Goal: Entertainment & Leisure: Consume media (video, audio)

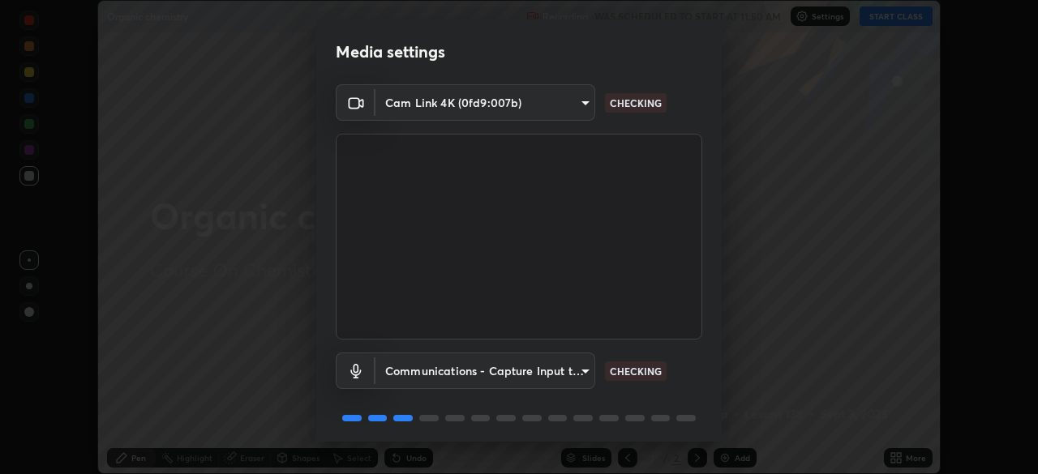
scroll to position [58, 0]
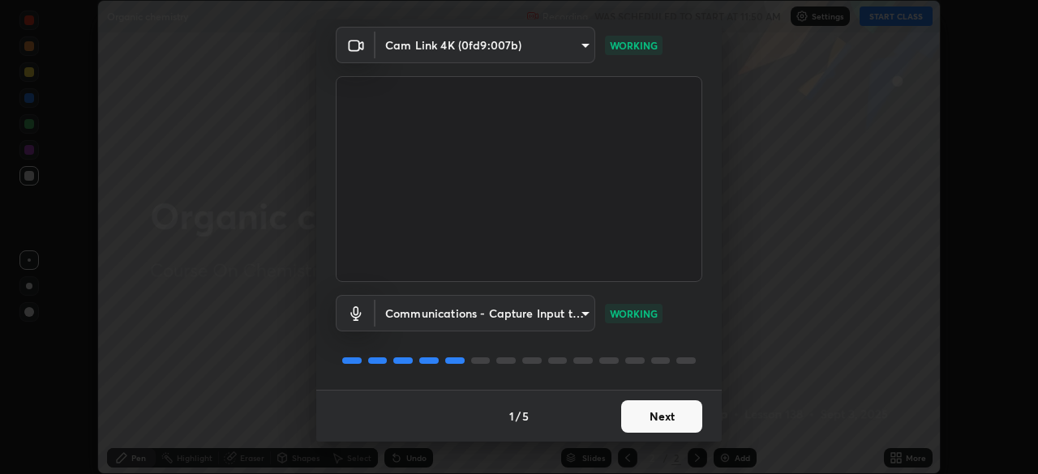
click at [661, 424] on button "Next" at bounding box center [661, 417] width 81 height 32
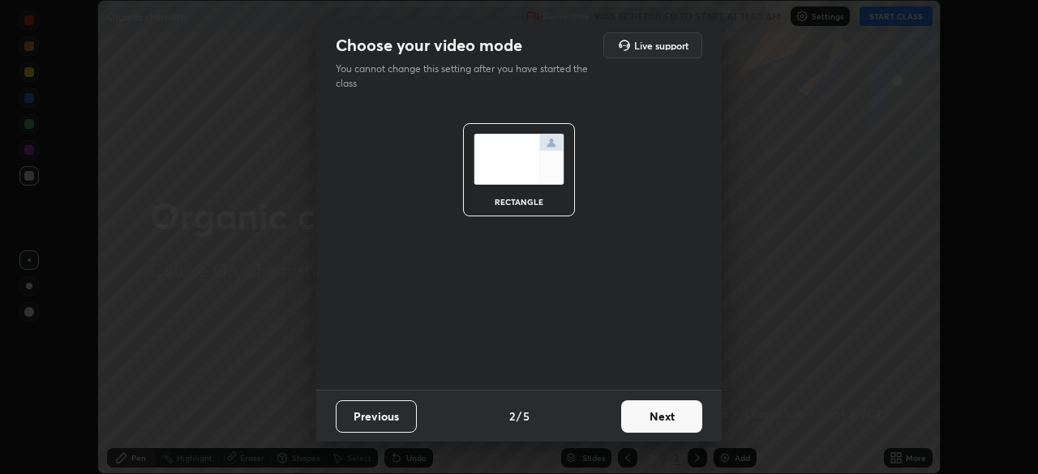
click at [675, 414] on button "Next" at bounding box center [661, 417] width 81 height 32
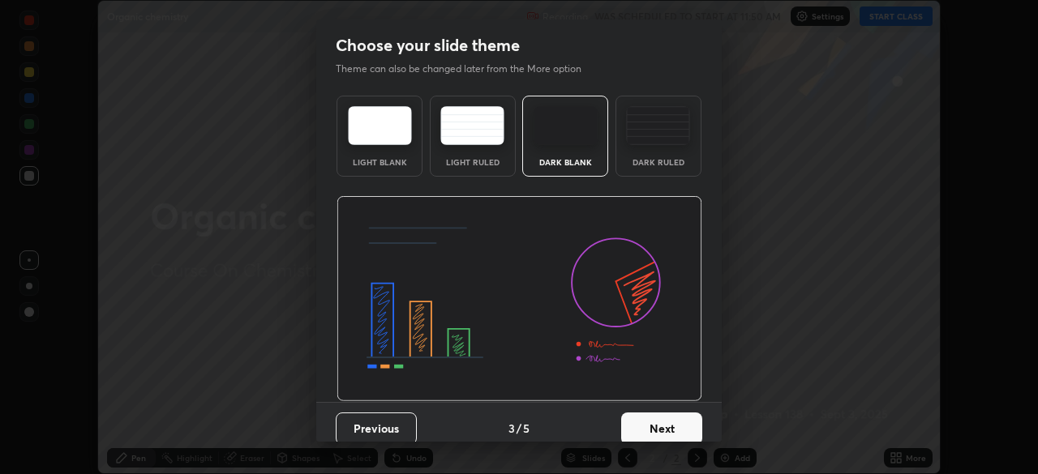
click at [669, 428] on button "Next" at bounding box center [661, 429] width 81 height 32
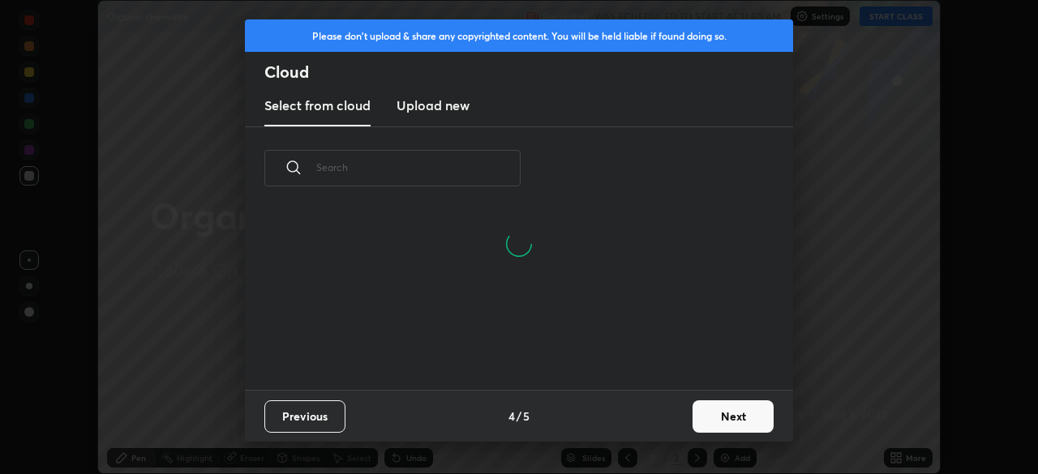
click at [727, 422] on button "Next" at bounding box center [732, 417] width 81 height 32
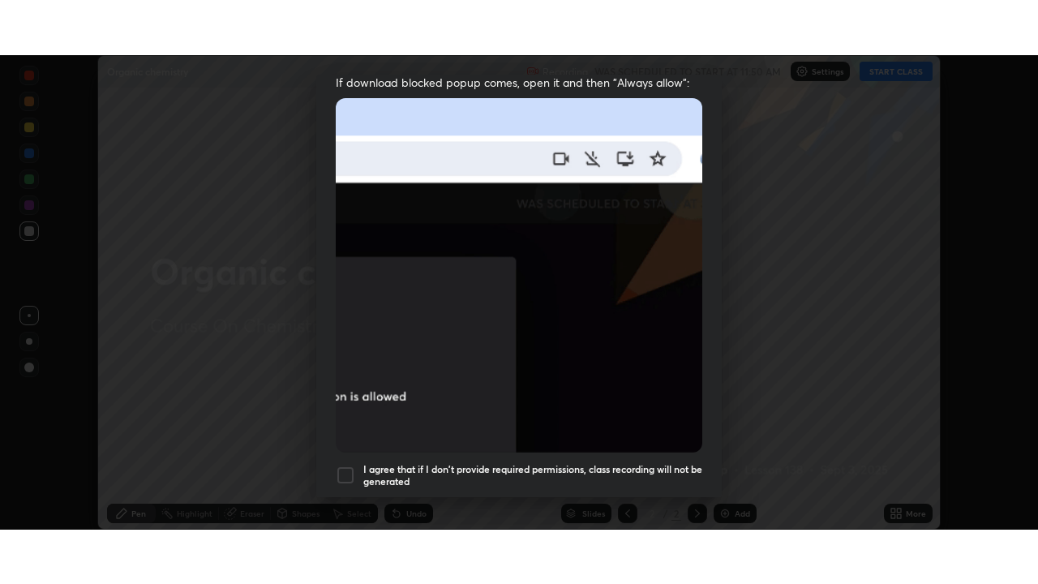
scroll to position [388, 0]
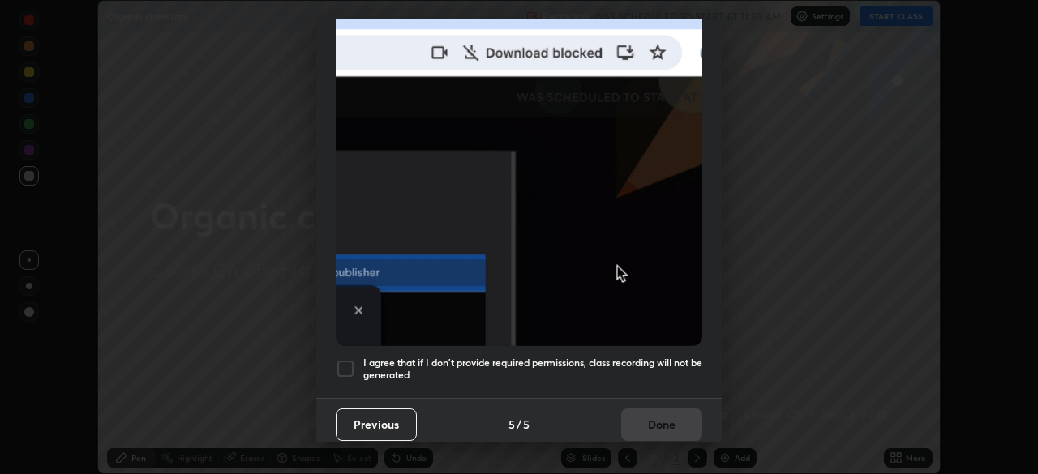
click at [350, 363] on div at bounding box center [345, 368] width 19 height 19
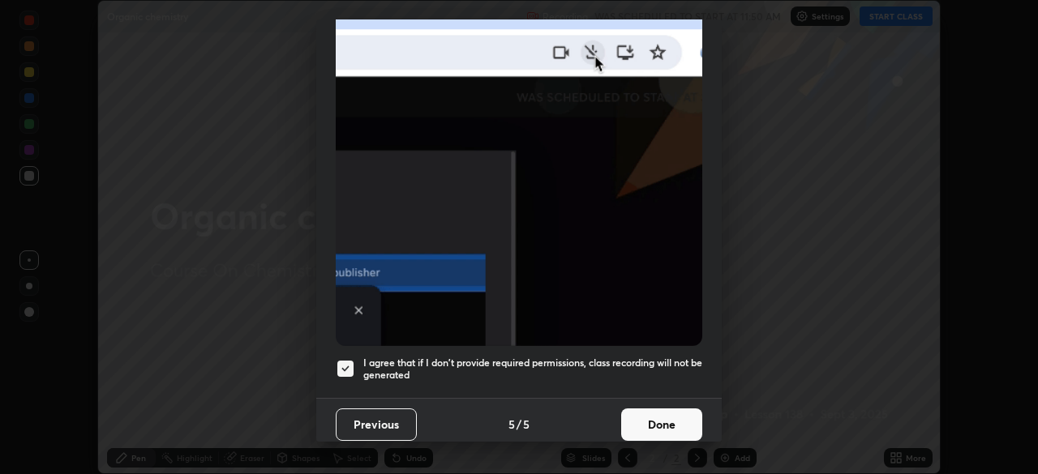
click at [655, 417] on button "Done" at bounding box center [661, 425] width 81 height 32
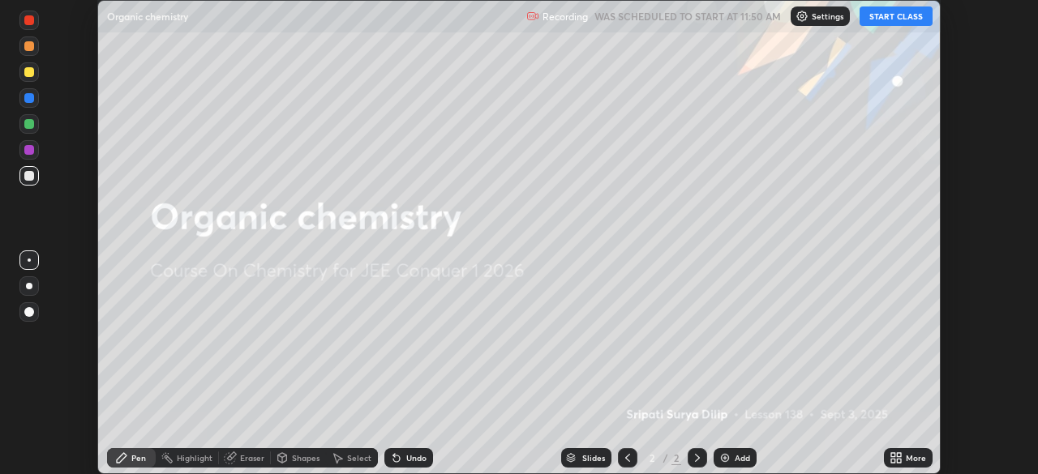
click at [898, 24] on button "START CLASS" at bounding box center [895, 15] width 73 height 19
click at [896, 456] on icon at bounding box center [895, 458] width 13 height 13
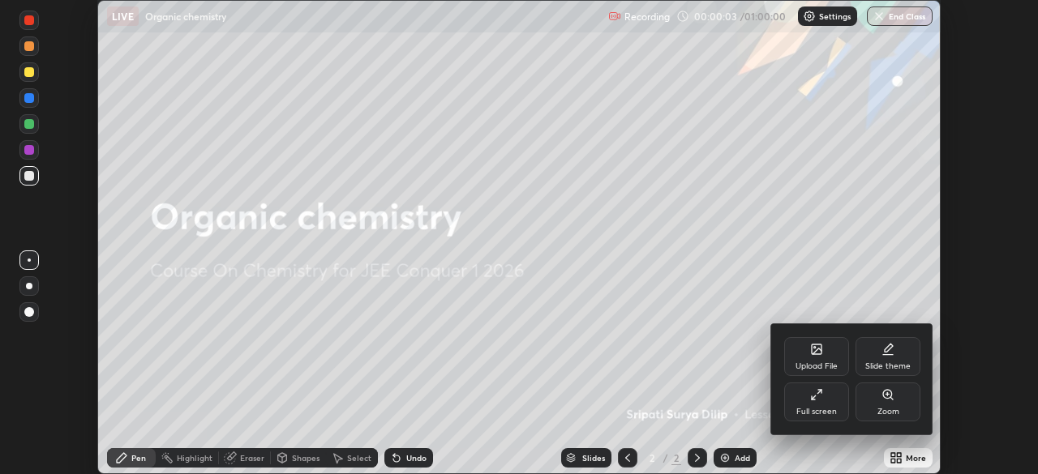
click at [829, 409] on div "Full screen" at bounding box center [816, 412] width 41 height 8
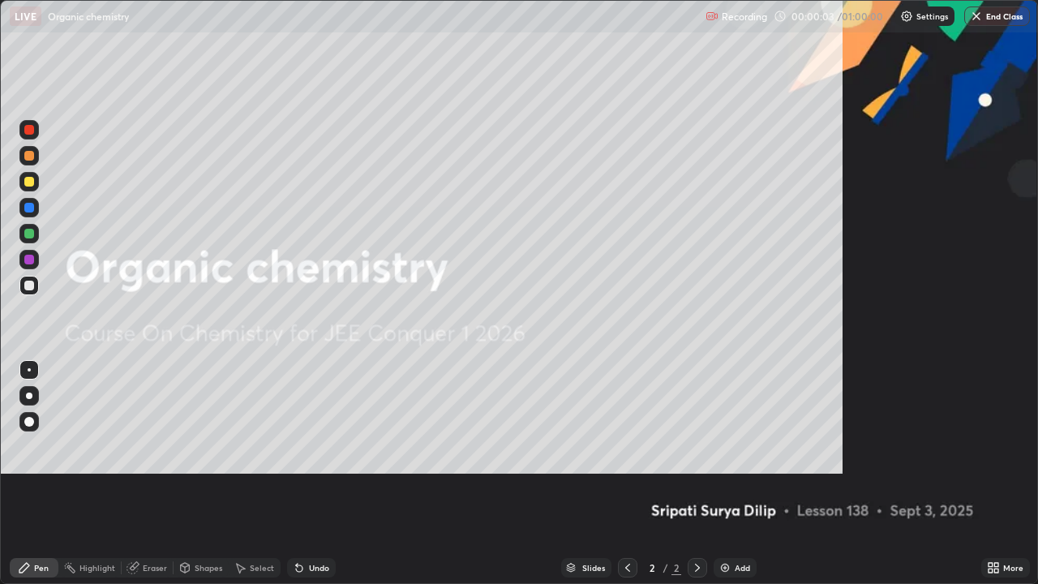
scroll to position [584, 1038]
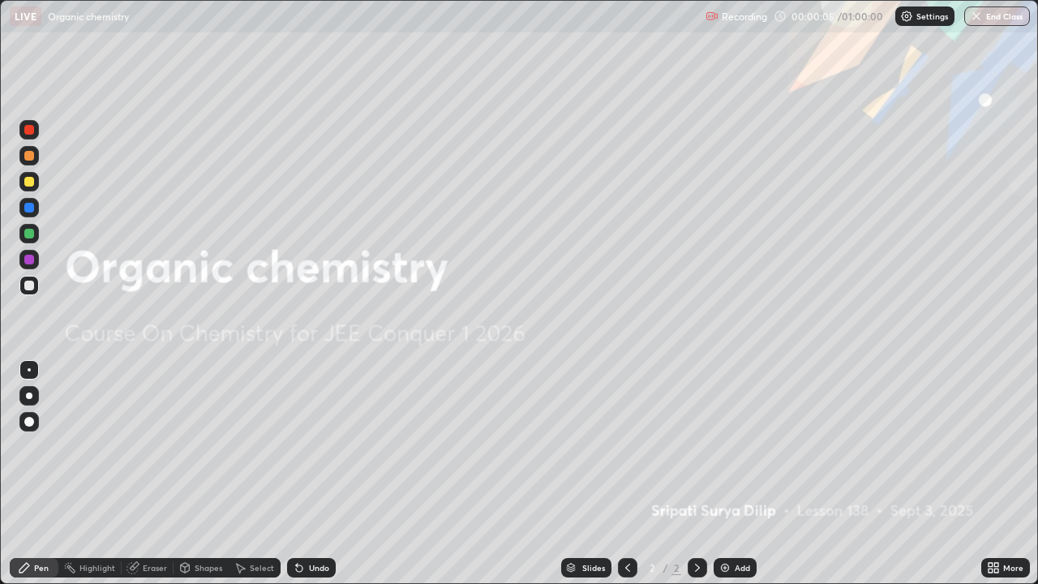
click at [729, 474] on img at bounding box center [724, 567] width 13 height 13
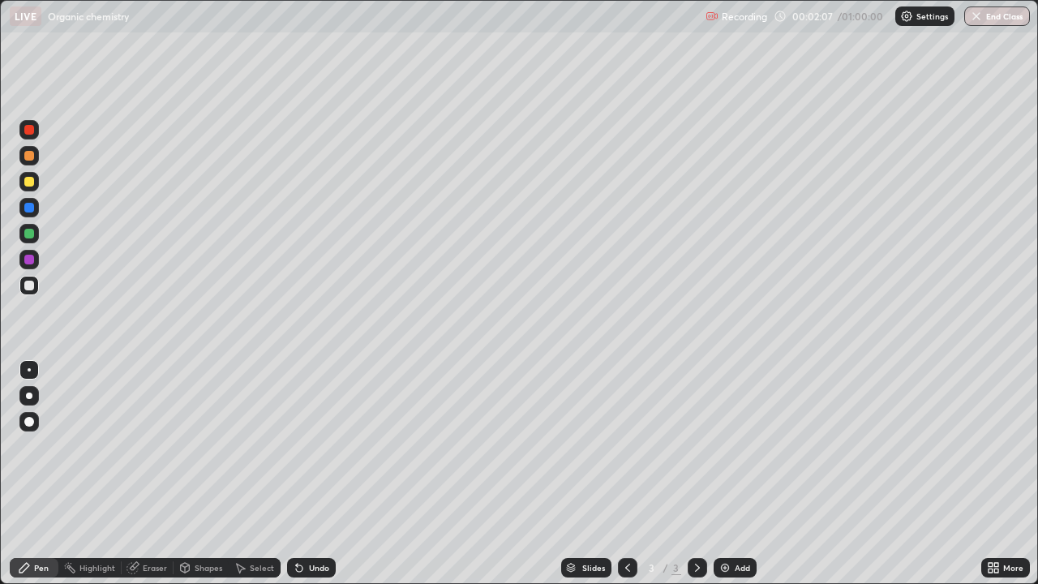
click at [31, 185] on div at bounding box center [29, 182] width 10 height 10
click at [31, 212] on div at bounding box center [29, 208] width 10 height 10
click at [33, 212] on div at bounding box center [28, 207] width 19 height 19
click at [31, 289] on div at bounding box center [29, 286] width 10 height 10
click at [30, 189] on div at bounding box center [28, 181] width 19 height 19
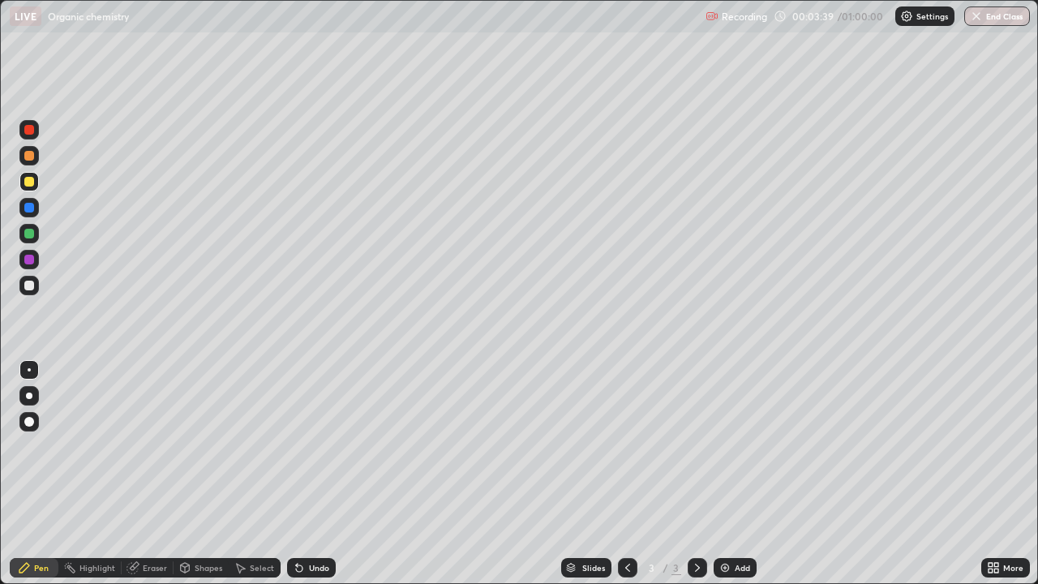
click at [32, 188] on div at bounding box center [28, 181] width 19 height 19
click at [720, 474] on img at bounding box center [724, 567] width 13 height 13
click at [30, 263] on div at bounding box center [29, 260] width 10 height 10
click at [294, 474] on icon at bounding box center [299, 567] width 13 height 13
click at [30, 234] on div at bounding box center [29, 234] width 10 height 10
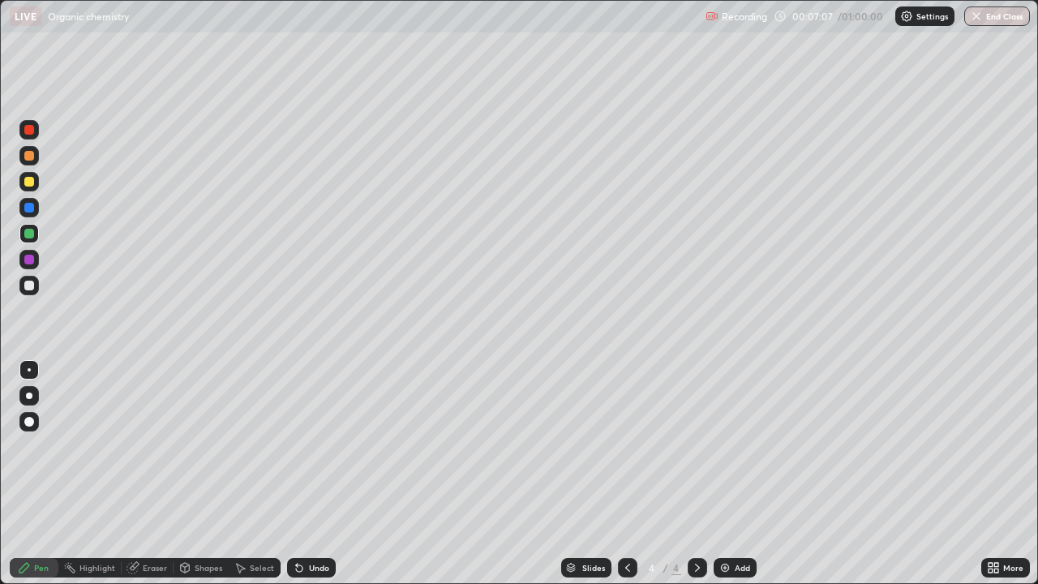
click at [31, 285] on div at bounding box center [29, 286] width 10 height 10
click at [30, 182] on div at bounding box center [29, 182] width 10 height 10
click at [37, 291] on div at bounding box center [28, 285] width 19 height 19
click at [32, 137] on div at bounding box center [28, 129] width 19 height 19
click at [723, 474] on img at bounding box center [724, 567] width 13 height 13
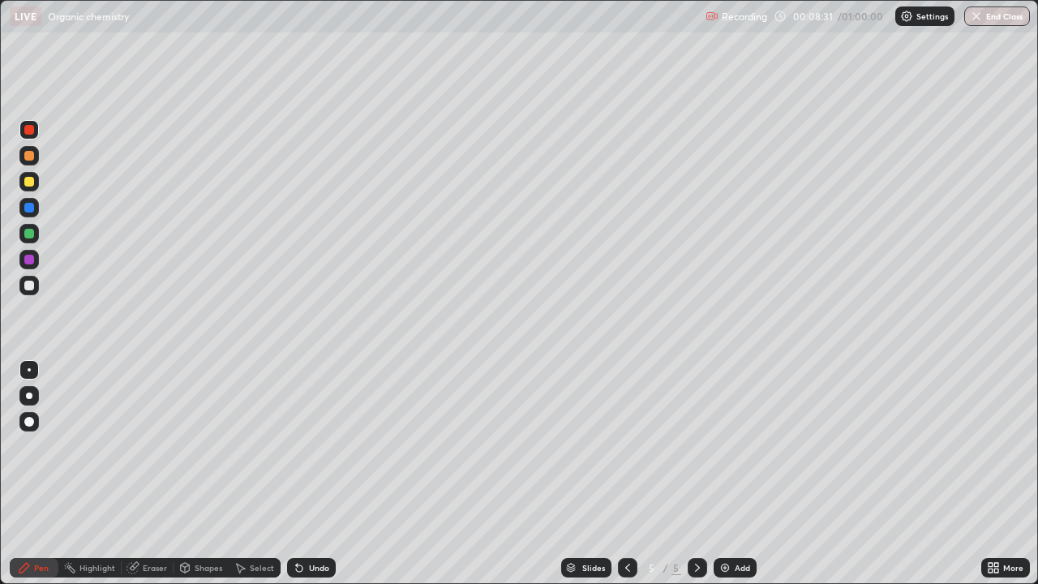
click at [30, 182] on div at bounding box center [29, 182] width 10 height 10
click at [296, 474] on icon at bounding box center [297, 565] width 2 height 2
click at [298, 474] on icon at bounding box center [299, 568] width 6 height 6
click at [299, 474] on icon at bounding box center [299, 568] width 6 height 6
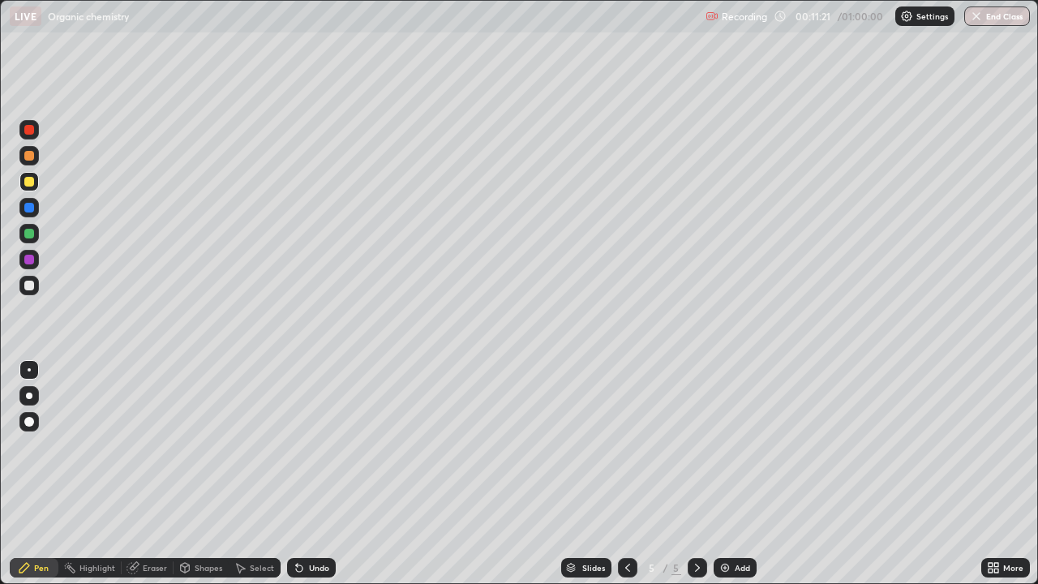
click at [28, 289] on div at bounding box center [29, 286] width 10 height 10
click at [33, 289] on div at bounding box center [28, 285] width 19 height 19
click at [33, 242] on div at bounding box center [28, 233] width 19 height 19
click at [32, 237] on div at bounding box center [29, 234] width 10 height 10
click at [296, 474] on icon at bounding box center [297, 565] width 2 height 2
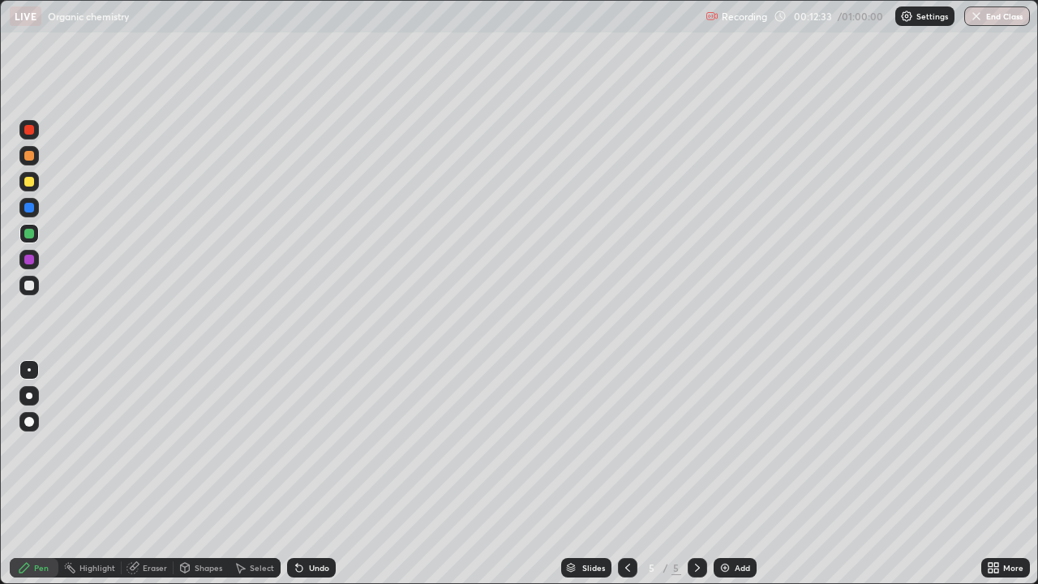
click at [296, 474] on icon at bounding box center [299, 568] width 6 height 6
click at [29, 156] on div at bounding box center [29, 156] width 10 height 10
click at [30, 158] on div at bounding box center [29, 156] width 10 height 10
click at [728, 474] on img at bounding box center [724, 567] width 13 height 13
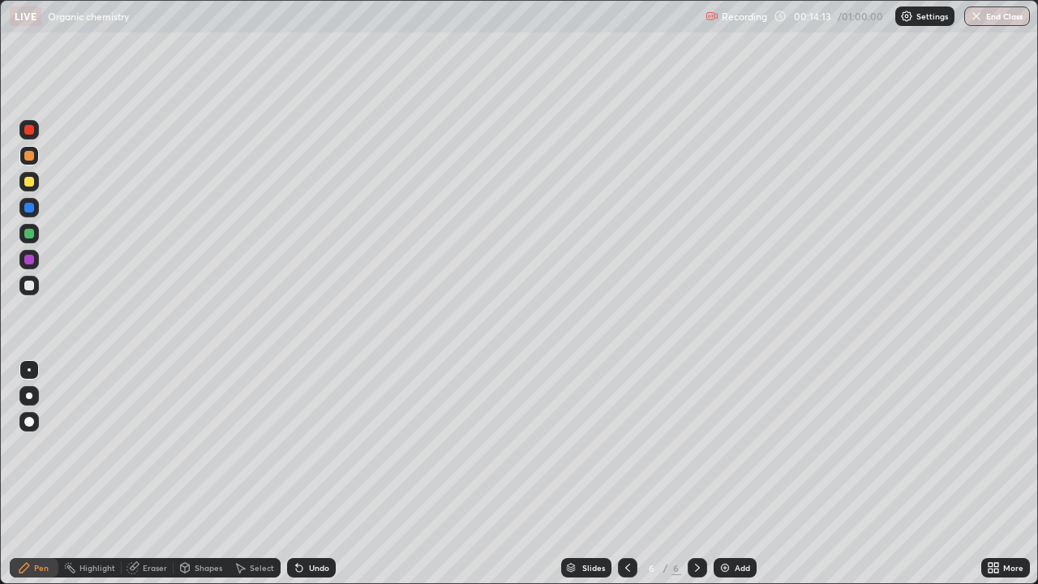
click at [31, 186] on div at bounding box center [29, 182] width 10 height 10
click at [33, 186] on div at bounding box center [28, 181] width 19 height 19
click at [29, 286] on div at bounding box center [29, 286] width 10 height 10
click at [32, 289] on div at bounding box center [29, 286] width 10 height 10
click at [29, 182] on div at bounding box center [29, 182] width 10 height 10
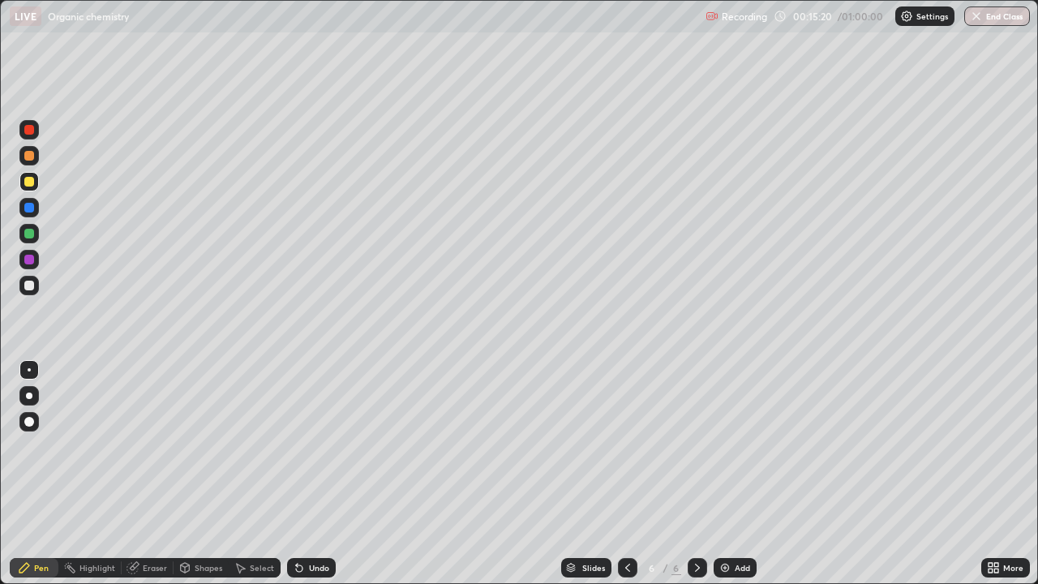
click at [29, 182] on div at bounding box center [29, 182] width 10 height 10
click at [33, 238] on div at bounding box center [28, 233] width 19 height 19
click at [298, 474] on icon at bounding box center [299, 568] width 6 height 6
click at [296, 474] on icon at bounding box center [297, 565] width 2 height 2
click at [36, 182] on div at bounding box center [28, 181] width 19 height 19
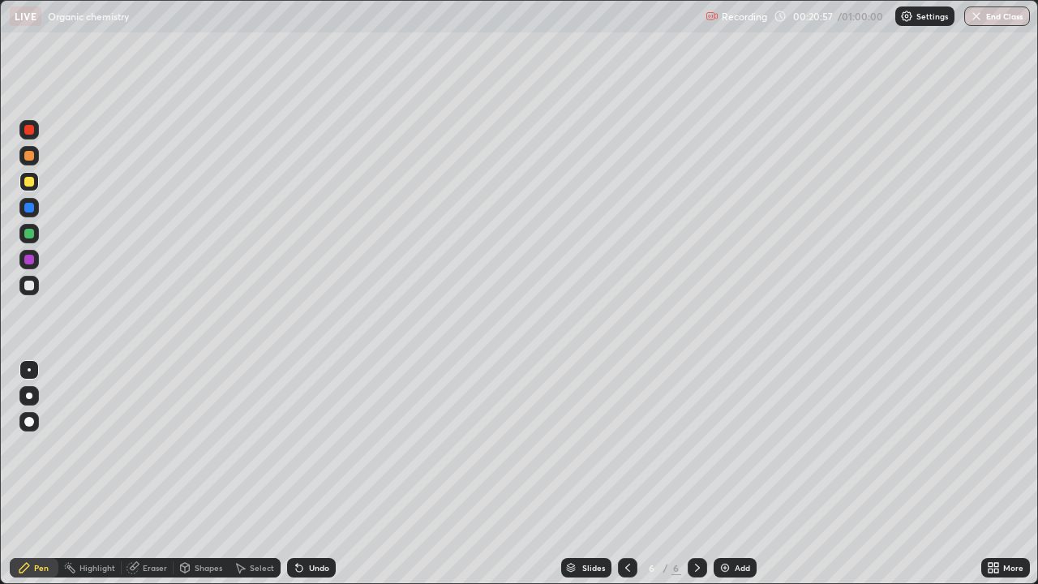
click at [727, 474] on img at bounding box center [724, 567] width 13 height 13
click at [29, 234] on div at bounding box center [29, 234] width 10 height 10
click at [33, 240] on div at bounding box center [28, 233] width 19 height 19
click at [31, 186] on div at bounding box center [29, 182] width 10 height 10
click at [30, 190] on div at bounding box center [28, 181] width 19 height 19
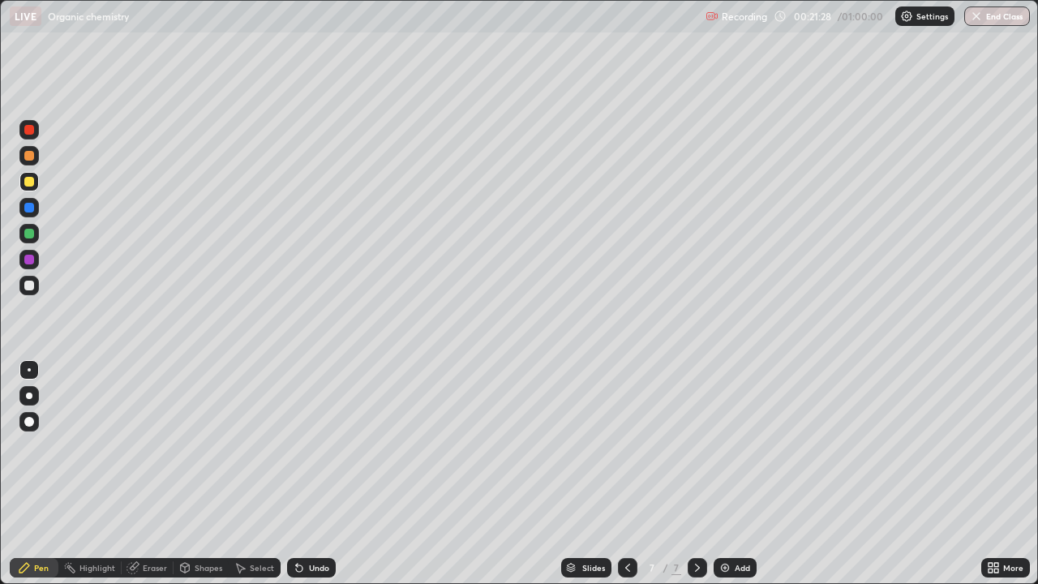
click at [32, 285] on div at bounding box center [29, 286] width 10 height 10
click at [30, 156] on div at bounding box center [29, 156] width 10 height 10
click at [306, 474] on div "Undo" at bounding box center [311, 567] width 49 height 19
click at [296, 474] on icon at bounding box center [297, 565] width 2 height 2
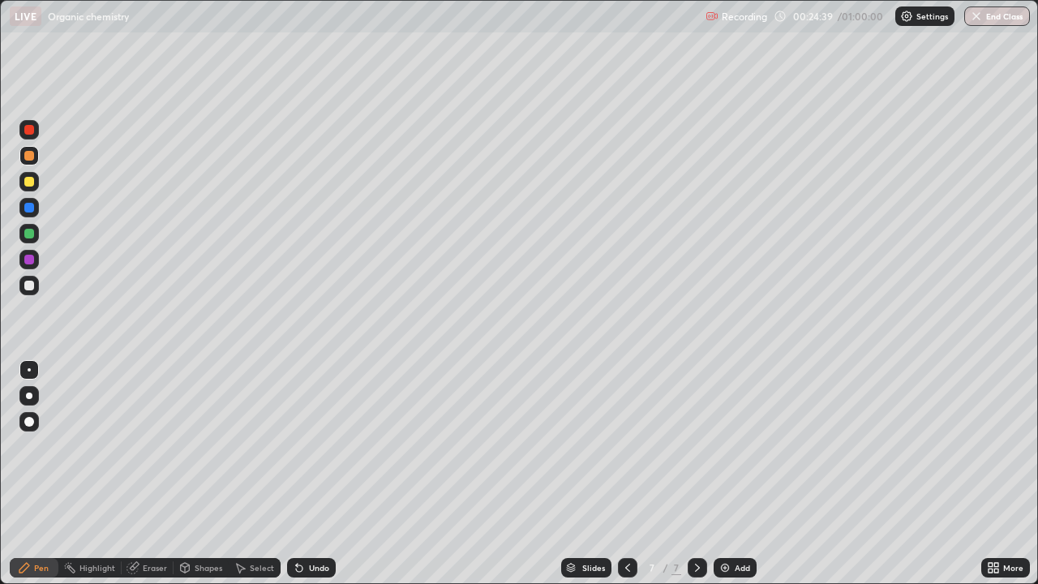
click at [297, 474] on icon at bounding box center [299, 568] width 6 height 6
click at [308, 474] on div "Undo" at bounding box center [311, 567] width 49 height 19
click at [314, 474] on div "Undo" at bounding box center [311, 567] width 49 height 19
click at [318, 474] on div "Undo" at bounding box center [311, 567] width 49 height 19
click at [320, 474] on div "Undo" at bounding box center [311, 567] width 49 height 19
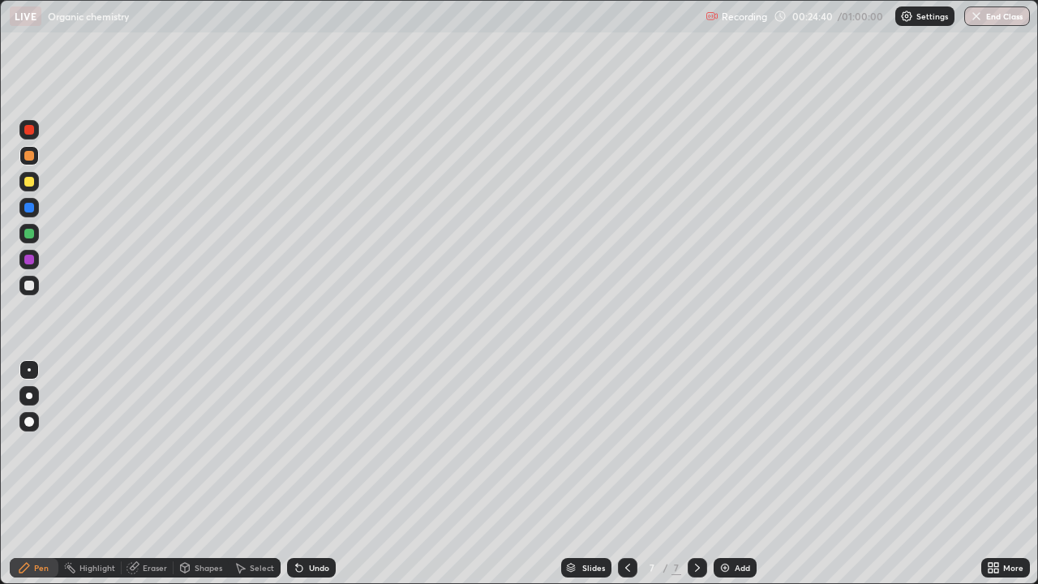
click at [325, 474] on div "Undo" at bounding box center [311, 567] width 49 height 19
click at [324, 474] on div "Undo" at bounding box center [311, 567] width 49 height 19
click at [323, 474] on div "Undo" at bounding box center [311, 567] width 49 height 19
click at [325, 474] on div "Undo" at bounding box center [311, 567] width 49 height 19
click at [326, 474] on div "Undo" at bounding box center [311, 567] width 49 height 19
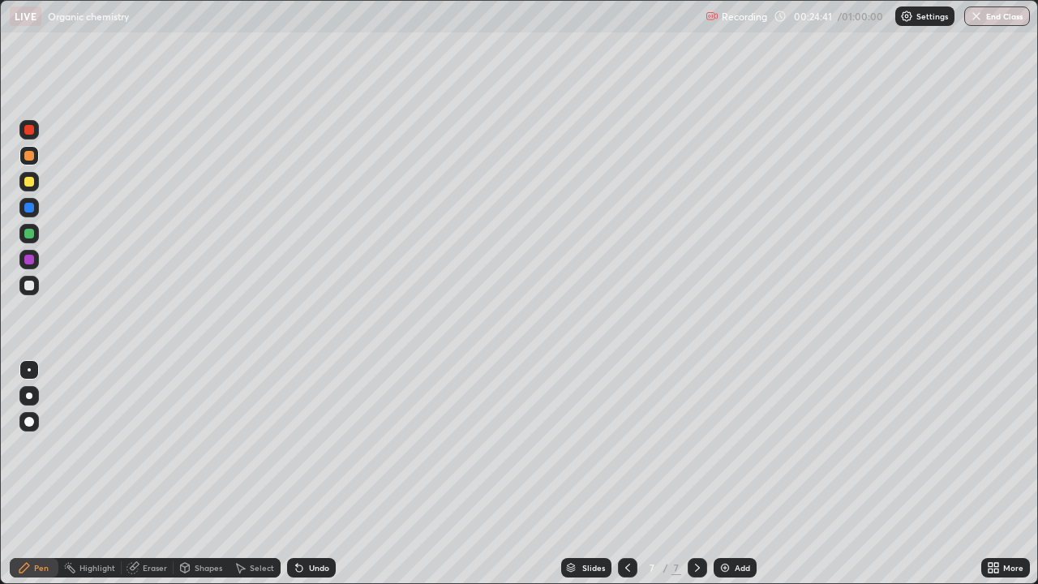
click at [327, 474] on div "Undo" at bounding box center [311, 567] width 49 height 19
click at [328, 474] on div "Undo" at bounding box center [311, 567] width 49 height 19
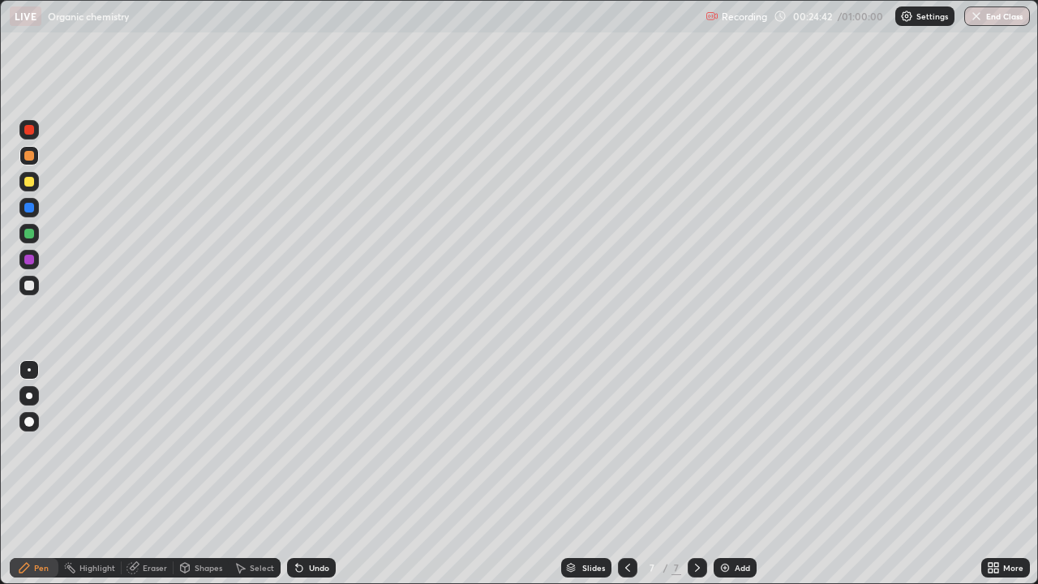
click at [328, 474] on div "Undo" at bounding box center [311, 567] width 49 height 19
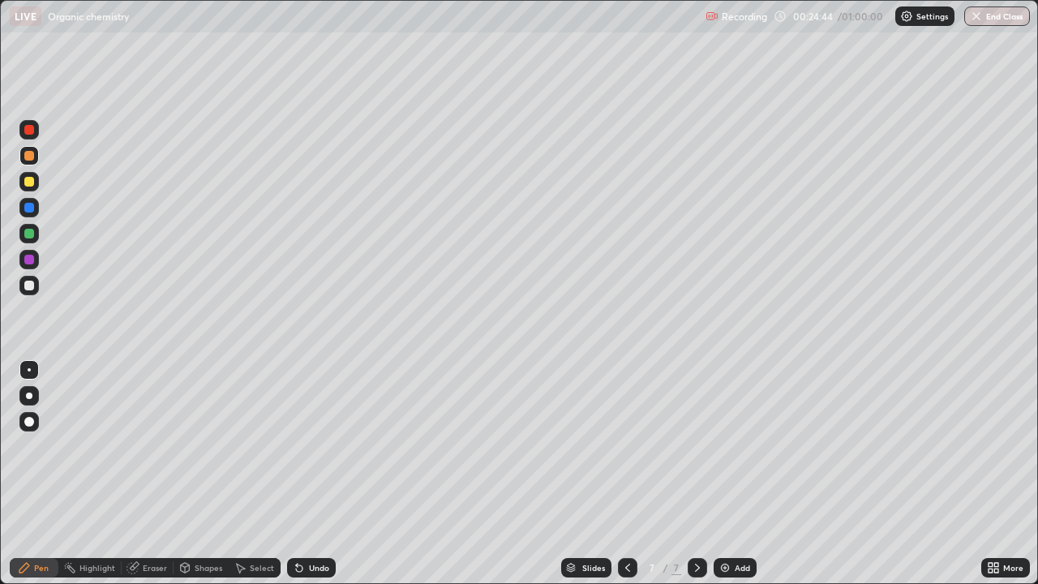
click at [328, 474] on div "Undo" at bounding box center [311, 567] width 49 height 19
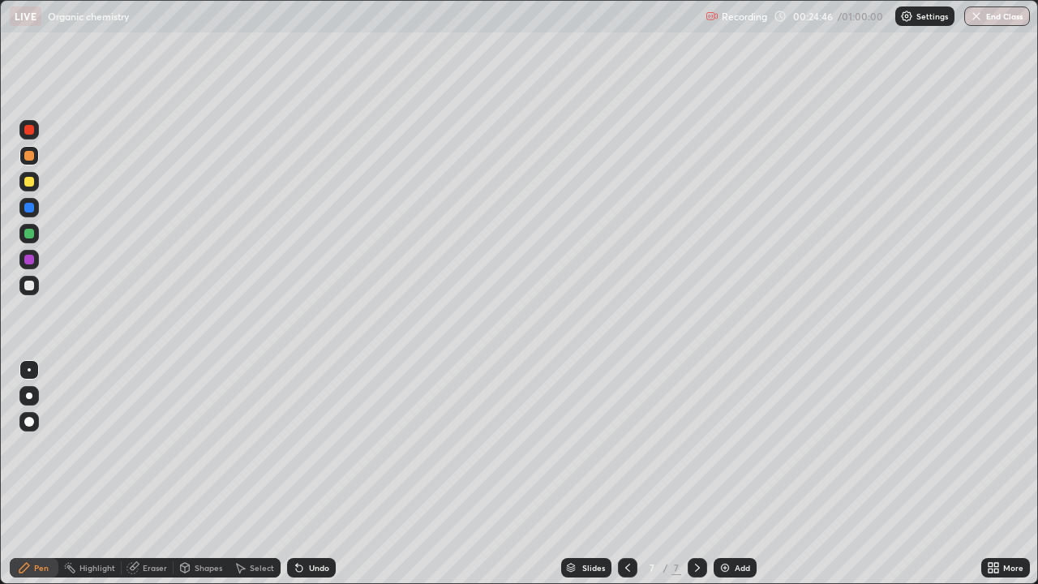
click at [328, 474] on div "Undo" at bounding box center [311, 567] width 49 height 19
click at [32, 289] on div at bounding box center [29, 286] width 10 height 10
click at [28, 287] on div at bounding box center [29, 286] width 10 height 10
click at [32, 185] on div at bounding box center [29, 182] width 10 height 10
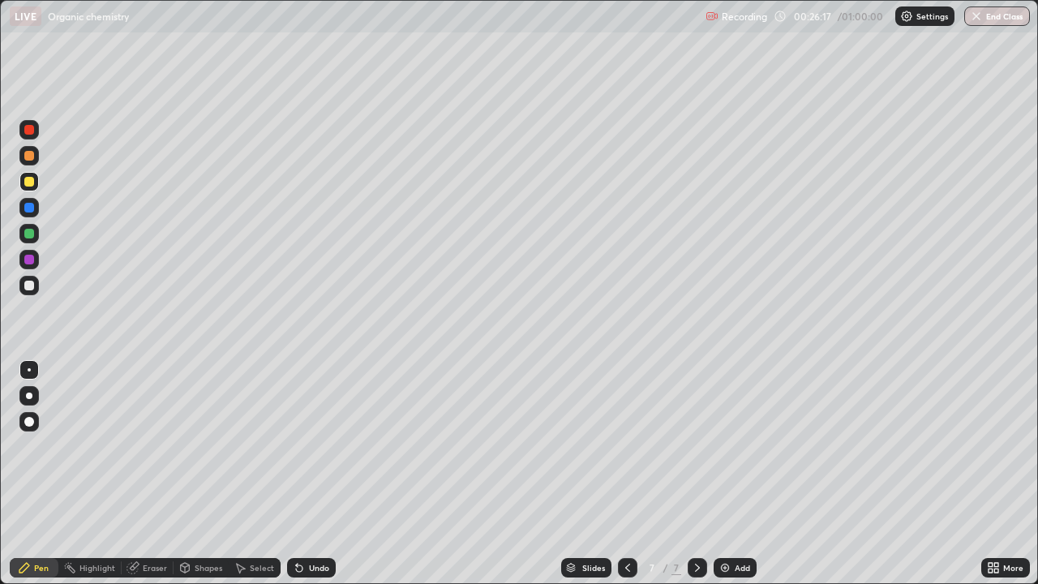
click at [29, 182] on div at bounding box center [29, 182] width 10 height 10
click at [35, 238] on div at bounding box center [28, 233] width 19 height 19
click at [32, 235] on div at bounding box center [29, 234] width 10 height 10
click at [147, 474] on div "Eraser" at bounding box center [155, 568] width 24 height 8
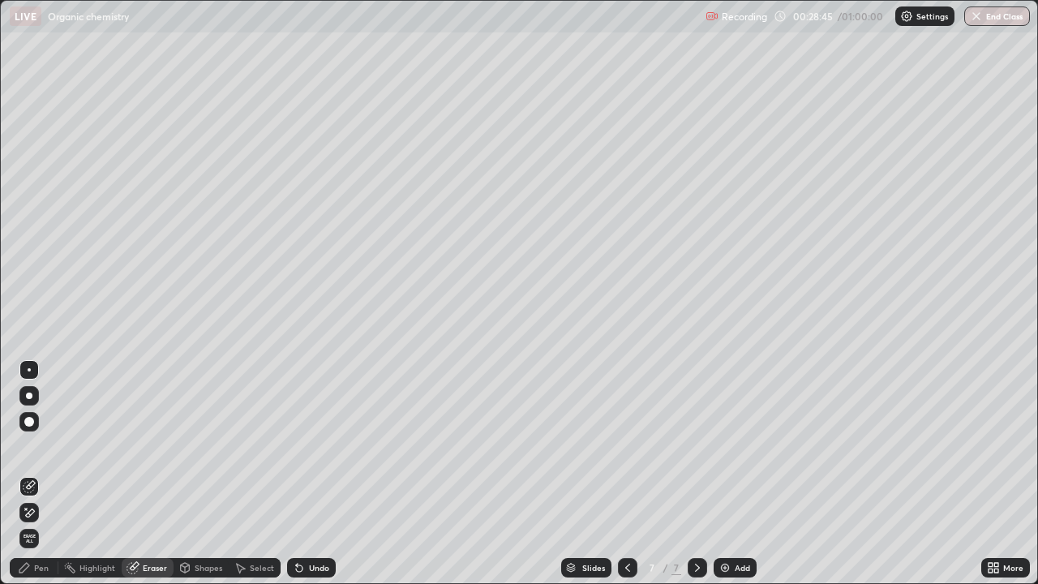
click at [45, 474] on div "Pen" at bounding box center [41, 568] width 15 height 8
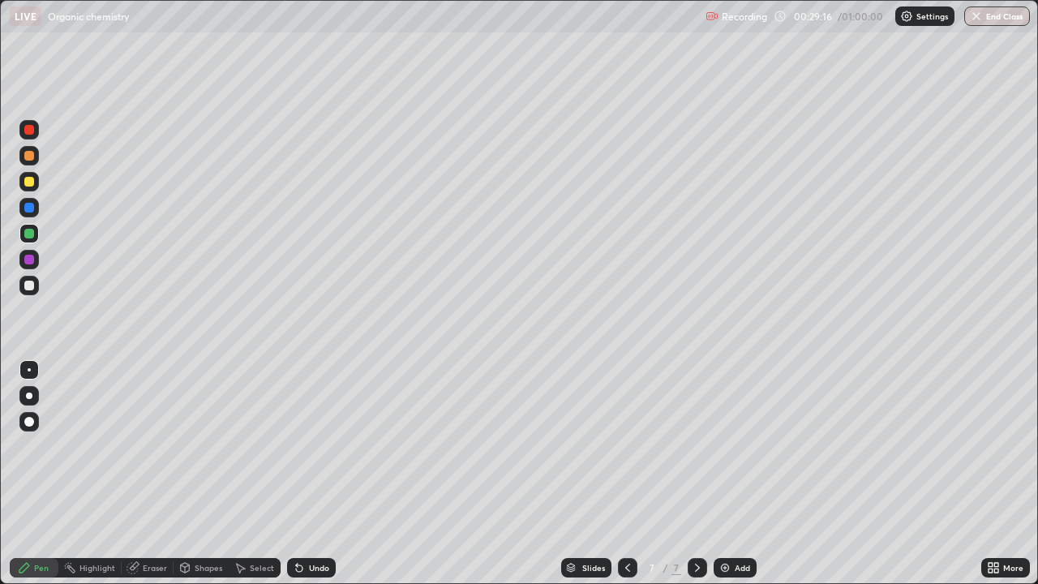
click at [696, 474] on icon at bounding box center [697, 567] width 13 height 13
click at [729, 474] on img at bounding box center [724, 567] width 13 height 13
click at [32, 160] on div at bounding box center [29, 156] width 10 height 10
click at [33, 157] on div at bounding box center [29, 156] width 10 height 10
click at [632, 474] on div at bounding box center [627, 567] width 19 height 19
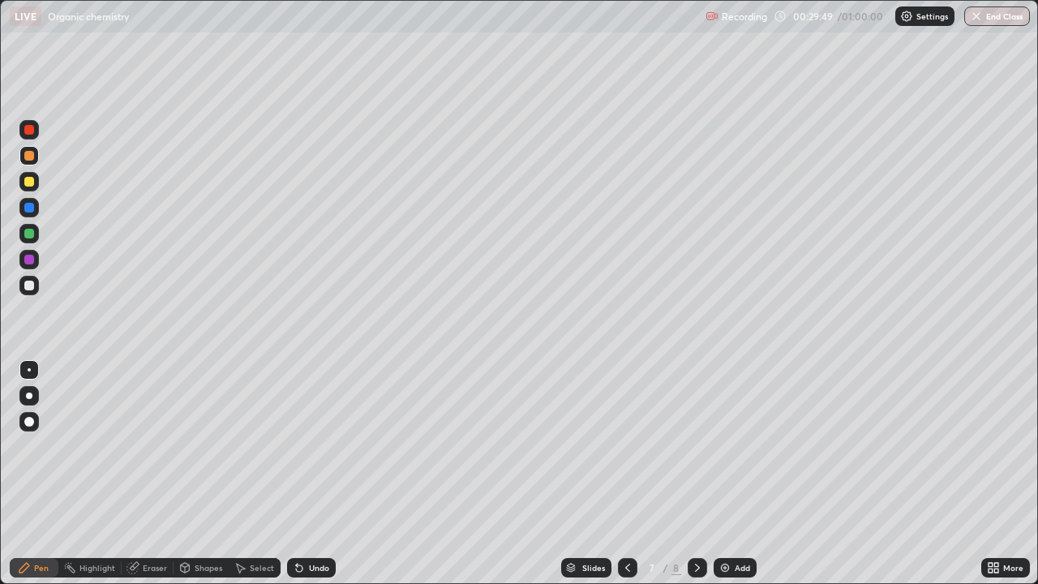
click at [626, 474] on icon at bounding box center [627, 567] width 13 height 13
click at [703, 474] on div at bounding box center [697, 567] width 19 height 19
click at [697, 474] on icon at bounding box center [697, 568] width 5 height 8
click at [30, 285] on div at bounding box center [29, 286] width 10 height 10
click at [33, 288] on div at bounding box center [29, 286] width 10 height 10
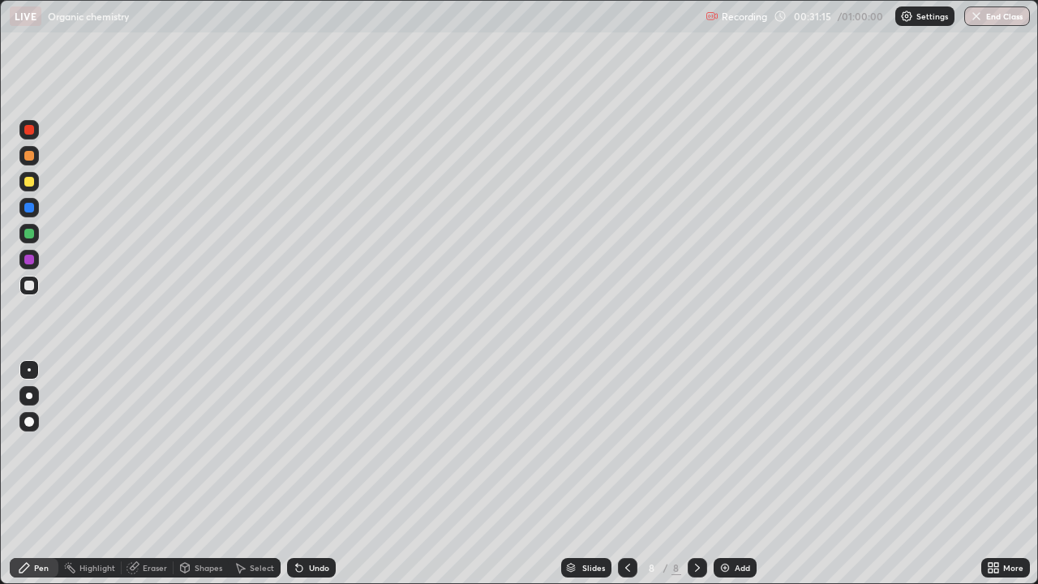
click at [29, 234] on div at bounding box center [29, 234] width 10 height 10
click at [29, 235] on div at bounding box center [29, 234] width 10 height 10
click at [32, 286] on div at bounding box center [29, 286] width 10 height 10
click at [31, 289] on div at bounding box center [29, 286] width 10 height 10
click at [29, 182] on div at bounding box center [29, 182] width 10 height 10
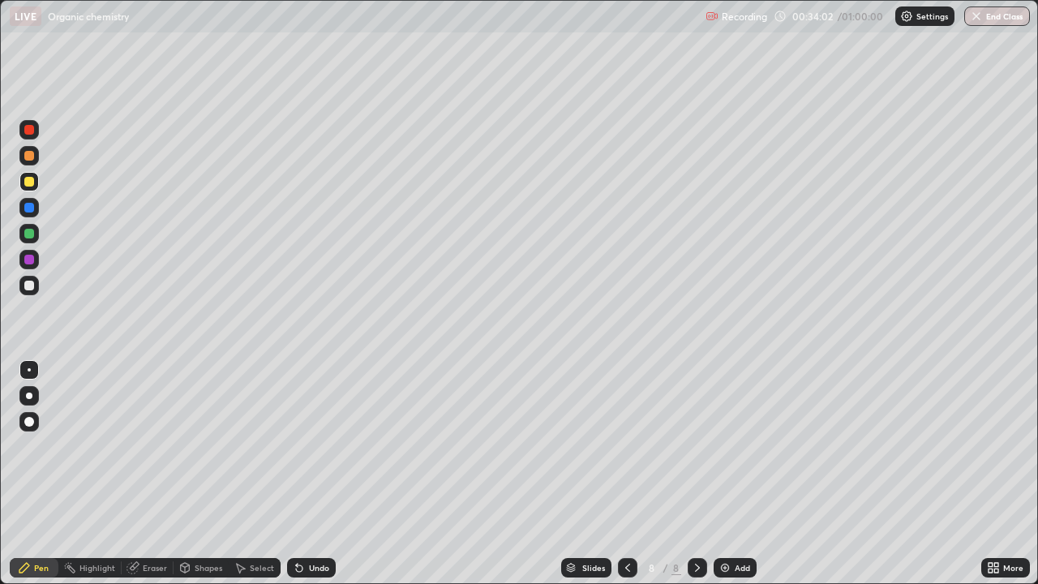
click at [29, 182] on div at bounding box center [29, 182] width 10 height 10
click at [32, 163] on div at bounding box center [28, 155] width 19 height 19
click at [32, 162] on div at bounding box center [28, 155] width 19 height 19
click at [731, 474] on div "Add" at bounding box center [735, 567] width 43 height 19
click at [32, 235] on div at bounding box center [29, 234] width 10 height 10
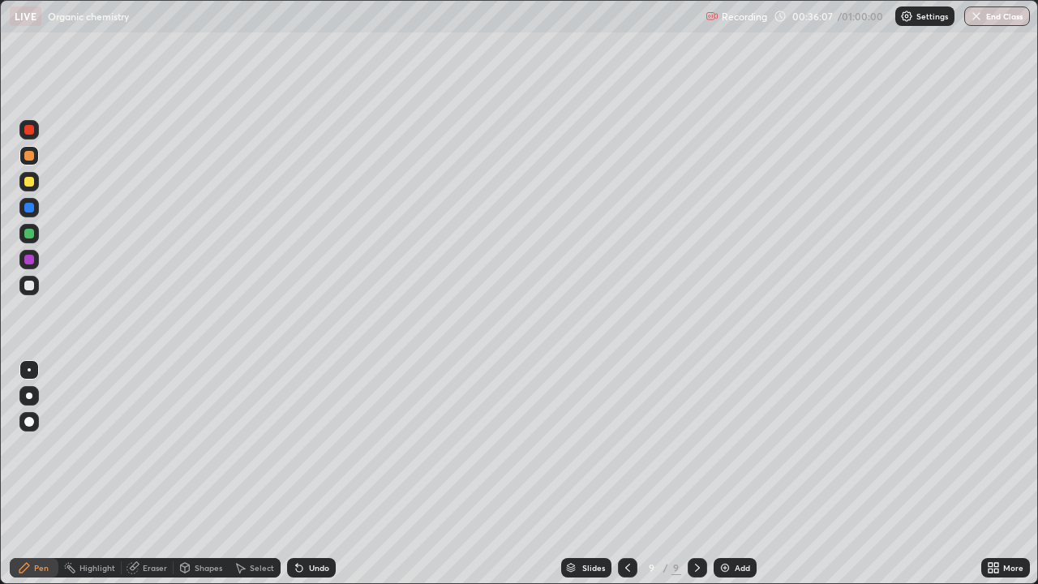
click at [32, 237] on div at bounding box center [29, 234] width 10 height 10
click at [29, 288] on div at bounding box center [29, 286] width 10 height 10
click at [28, 287] on div at bounding box center [29, 286] width 10 height 10
click at [32, 186] on div at bounding box center [29, 182] width 10 height 10
click at [491, 474] on div "Slides 9 / 9 Add" at bounding box center [658, 567] width 645 height 32
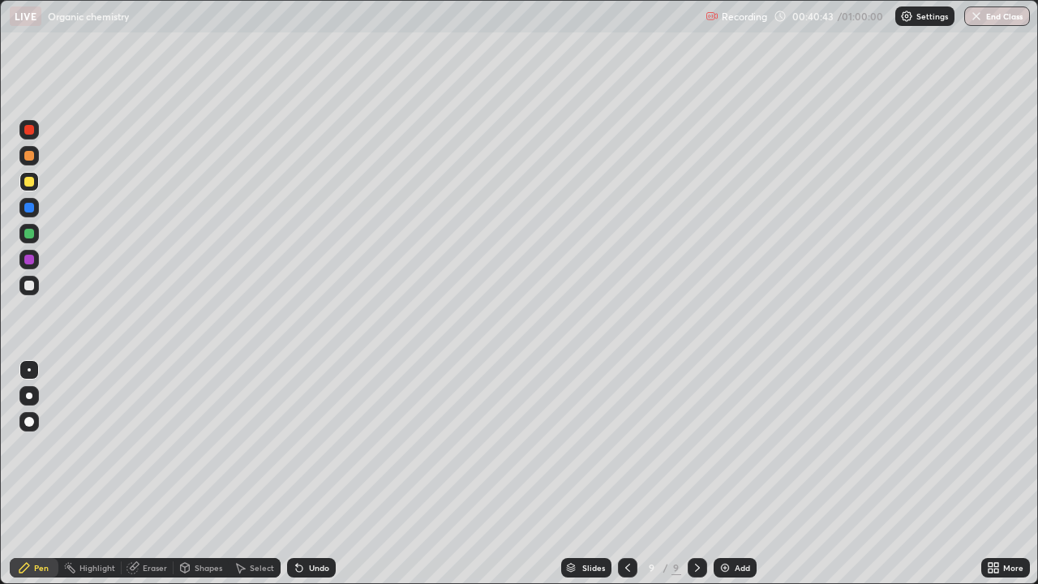
click at [731, 474] on div "Add" at bounding box center [735, 567] width 43 height 19
click at [30, 234] on div at bounding box center [29, 234] width 10 height 10
click at [31, 236] on div at bounding box center [29, 234] width 10 height 10
click at [36, 289] on div at bounding box center [28, 285] width 19 height 19
click at [36, 291] on div at bounding box center [28, 285] width 19 height 19
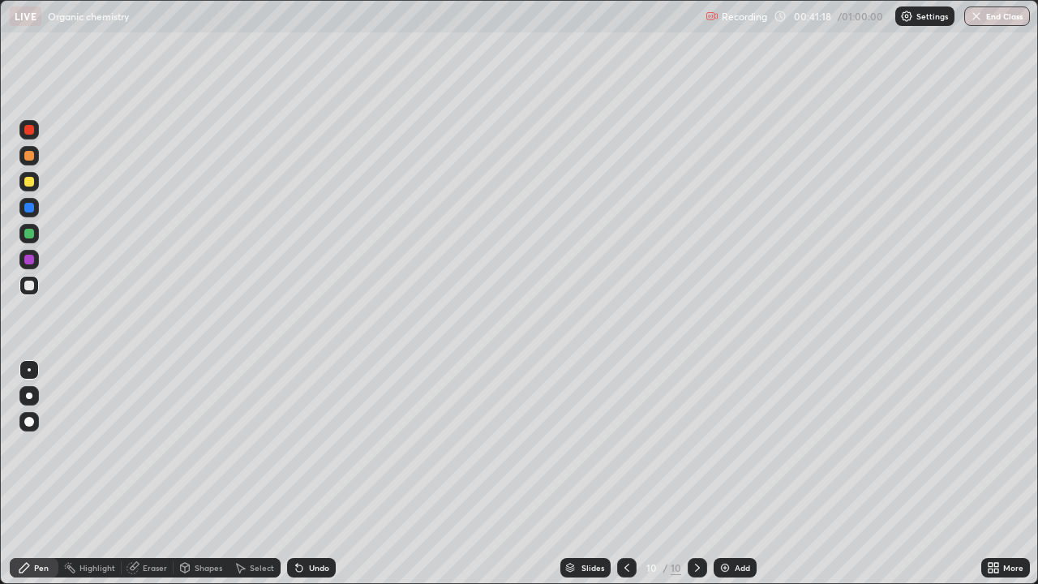
click at [36, 181] on div at bounding box center [28, 181] width 19 height 19
click at [30, 181] on div at bounding box center [29, 182] width 10 height 10
click at [632, 474] on div at bounding box center [626, 567] width 19 height 19
click at [625, 474] on icon at bounding box center [626, 567] width 13 height 13
click at [696, 474] on icon at bounding box center [697, 567] width 13 height 13
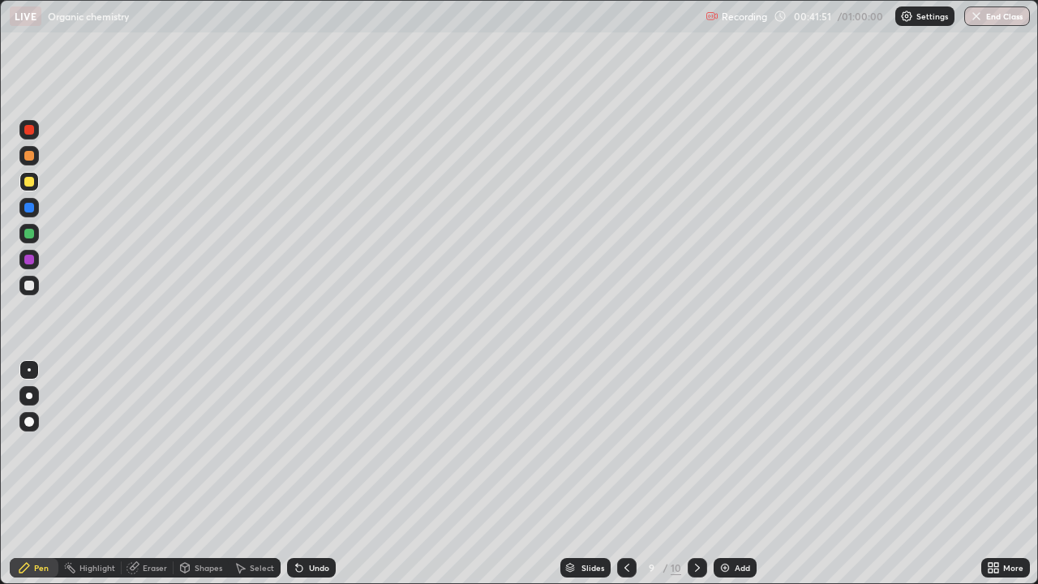
click at [700, 474] on div at bounding box center [697, 567] width 19 height 19
click at [32, 237] on div at bounding box center [29, 234] width 10 height 10
click at [33, 209] on div at bounding box center [29, 208] width 10 height 10
click at [30, 292] on div at bounding box center [28, 285] width 19 height 19
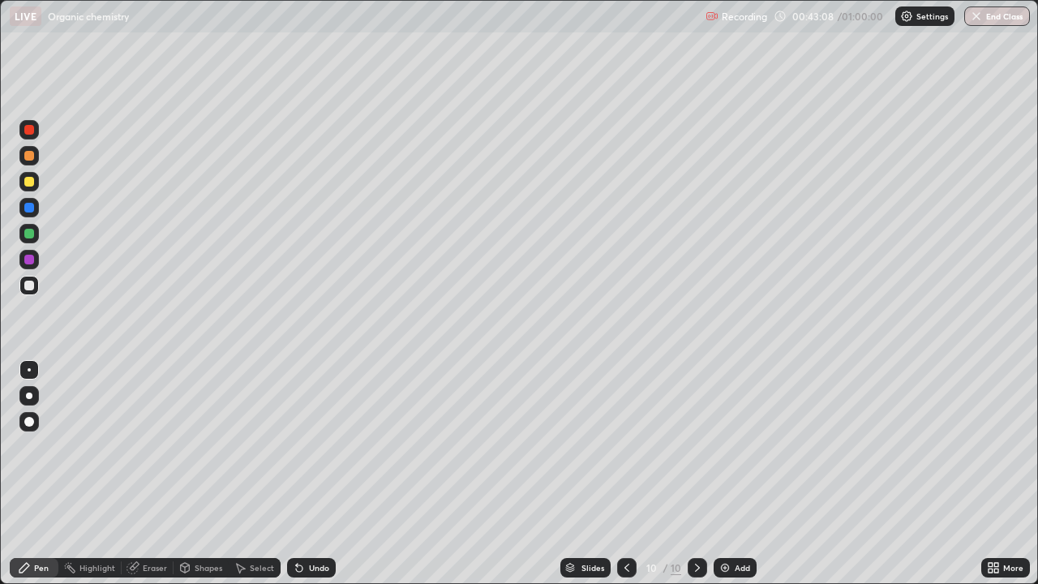
click at [32, 289] on div at bounding box center [29, 286] width 10 height 10
click at [625, 474] on icon at bounding box center [626, 567] width 13 height 13
click at [628, 474] on icon at bounding box center [626, 567] width 13 height 13
click at [624, 474] on icon at bounding box center [626, 567] width 13 height 13
click at [619, 474] on div at bounding box center [626, 567] width 19 height 19
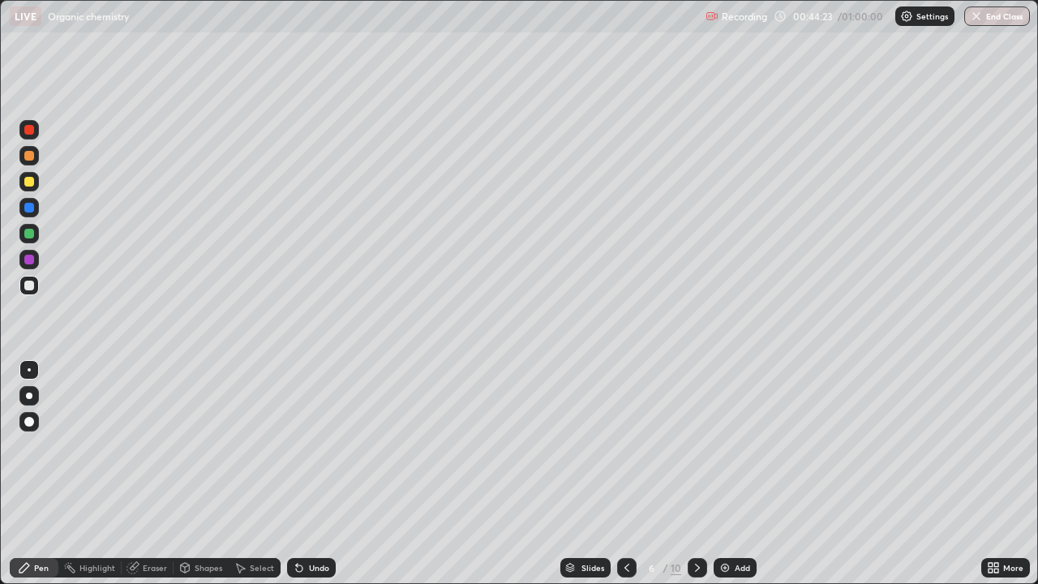
click at [627, 474] on icon at bounding box center [626, 567] width 13 height 13
click at [628, 474] on icon at bounding box center [626, 567] width 13 height 13
click at [625, 474] on icon at bounding box center [626, 567] width 13 height 13
click at [626, 474] on icon at bounding box center [626, 567] width 13 height 13
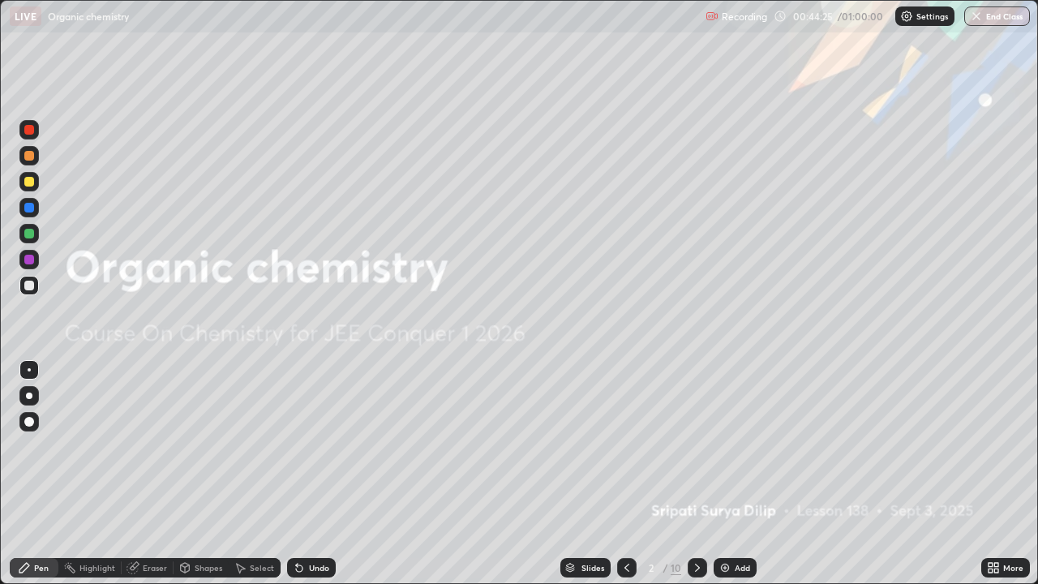
click at [693, 474] on icon at bounding box center [697, 567] width 13 height 13
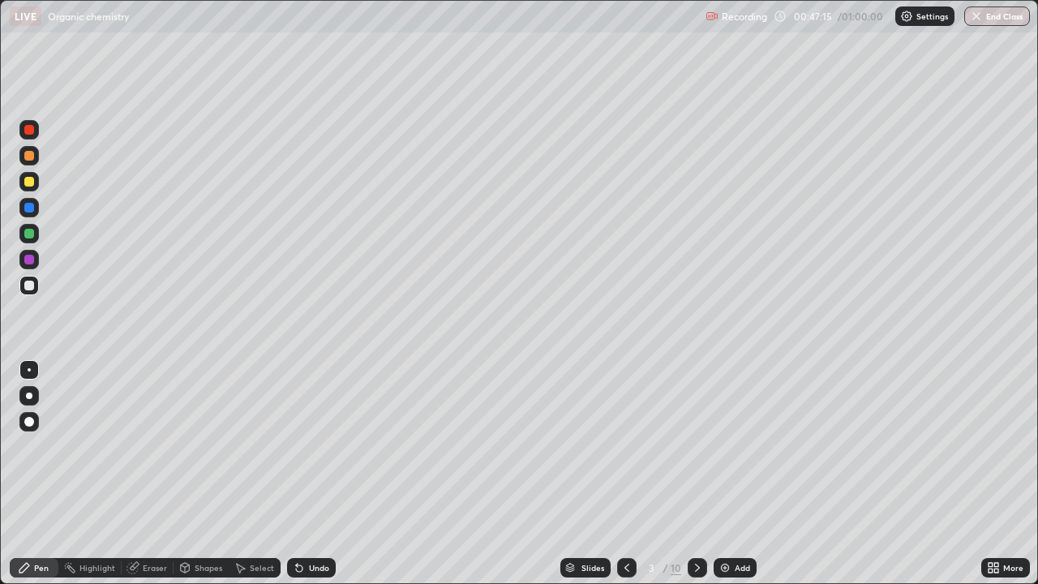
click at [705, 474] on div at bounding box center [697, 567] width 19 height 19
click at [29, 183] on div at bounding box center [29, 182] width 10 height 10
click at [29, 182] on div at bounding box center [29, 182] width 10 height 10
click at [32, 293] on div at bounding box center [28, 285] width 19 height 19
click at [32, 289] on div at bounding box center [28, 285] width 19 height 19
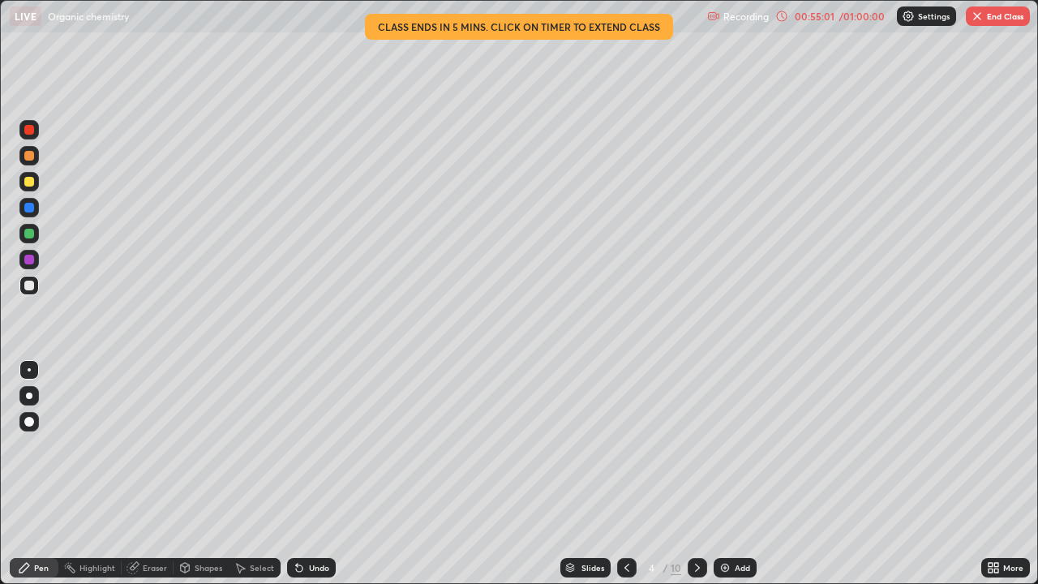
click at [696, 474] on icon at bounding box center [697, 567] width 13 height 13
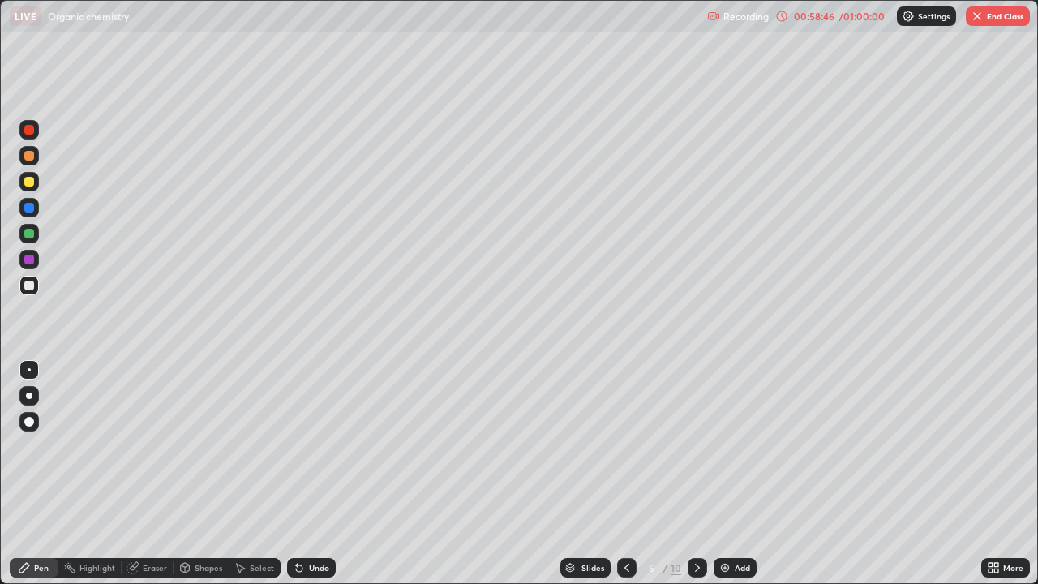
click at [698, 474] on icon at bounding box center [697, 567] width 13 height 13
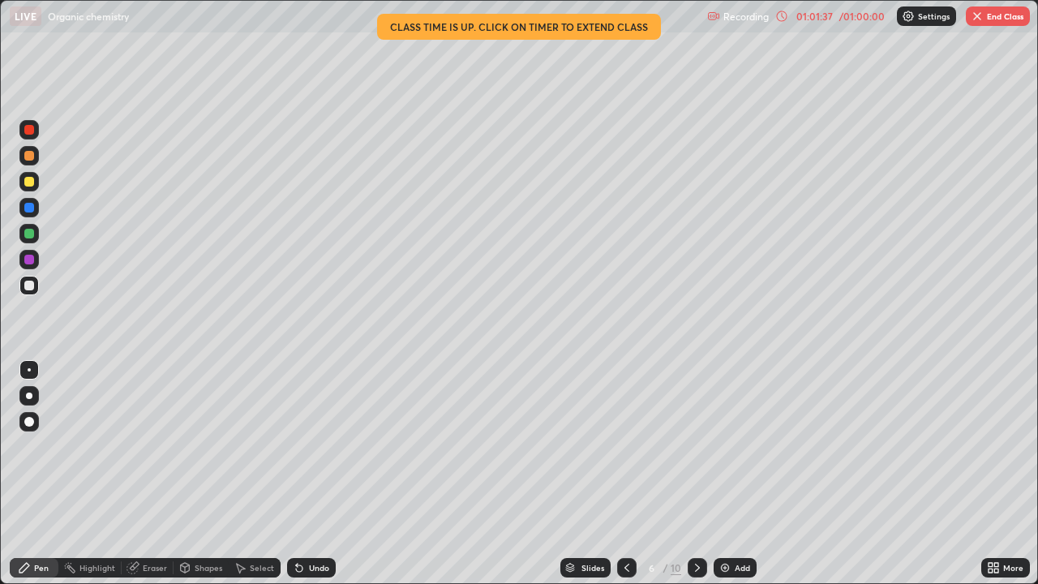
click at [705, 474] on div at bounding box center [697, 567] width 19 height 19
click at [632, 474] on div at bounding box center [626, 567] width 19 height 19
click at [727, 474] on img at bounding box center [724, 567] width 13 height 13
click at [37, 189] on div at bounding box center [28, 181] width 19 height 19
click at [30, 285] on div at bounding box center [29, 286] width 10 height 10
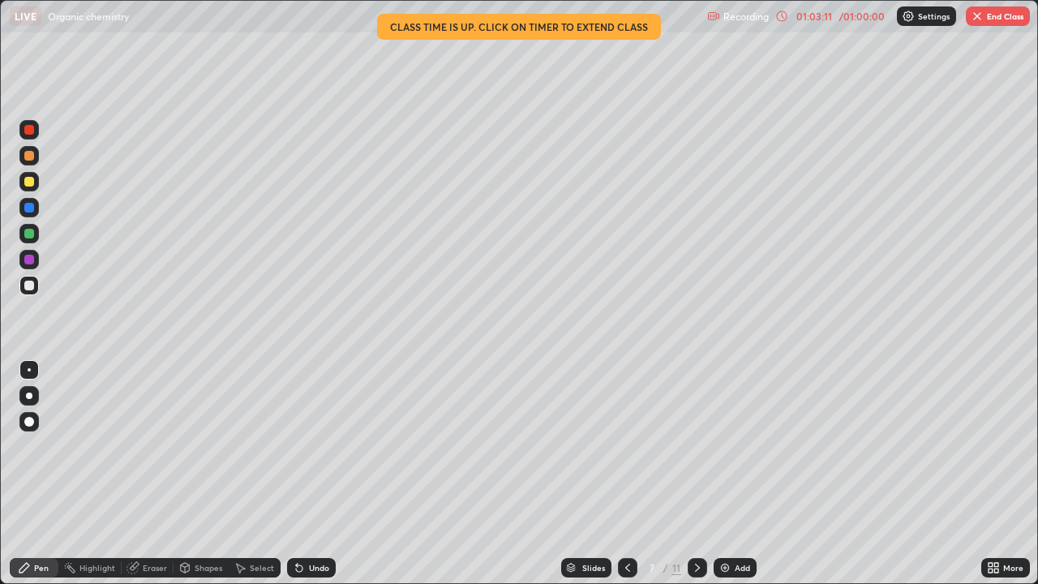
click at [30, 183] on div at bounding box center [29, 182] width 10 height 10
click at [30, 182] on div at bounding box center [29, 182] width 10 height 10
click at [30, 130] on div at bounding box center [29, 130] width 10 height 10
click at [32, 234] on div at bounding box center [29, 234] width 10 height 10
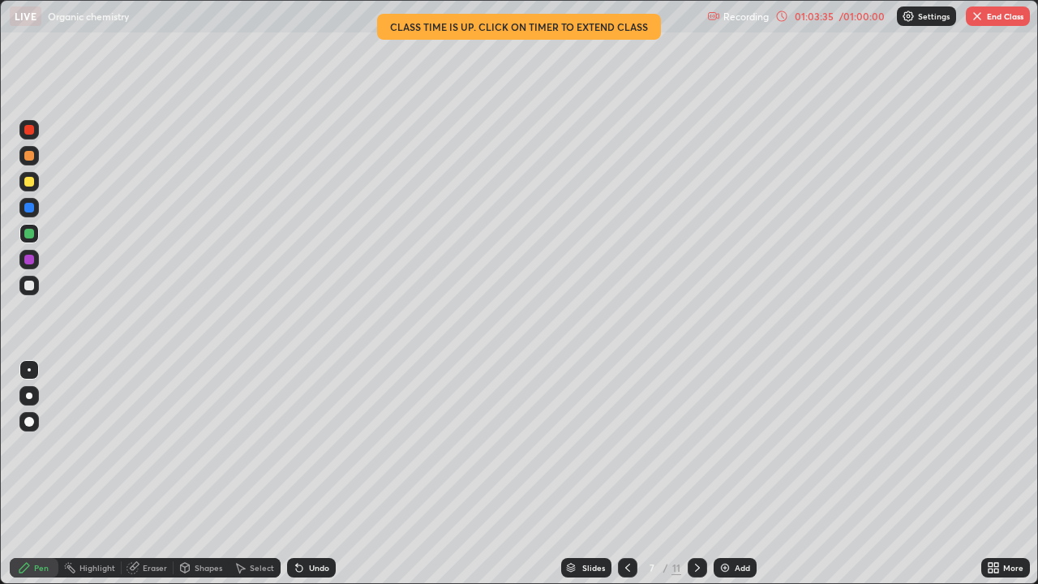
click at [30, 234] on div at bounding box center [29, 234] width 10 height 10
click at [696, 474] on icon at bounding box center [697, 567] width 13 height 13
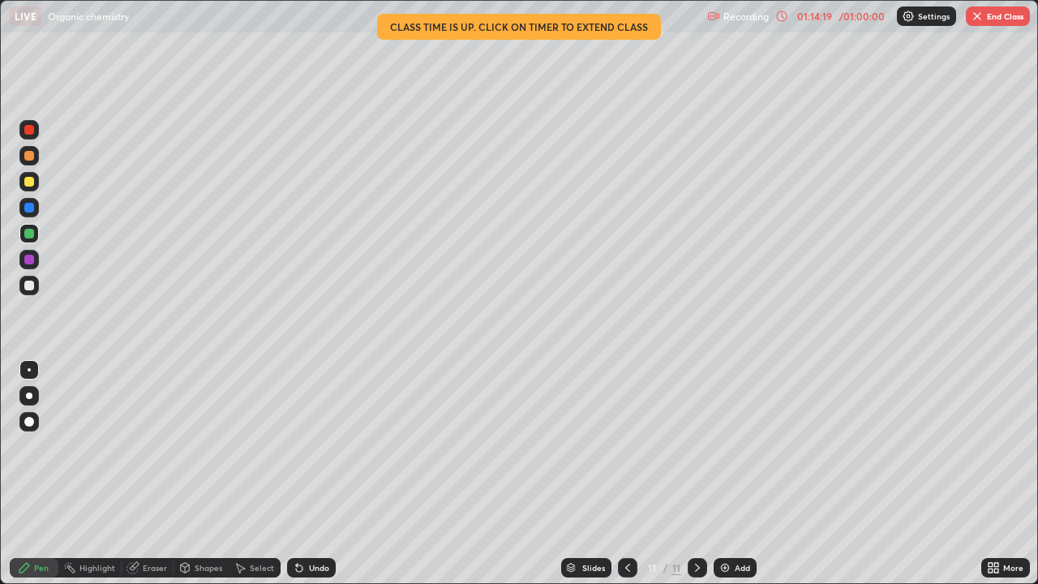
click at [996, 19] on button "End Class" at bounding box center [998, 15] width 64 height 19
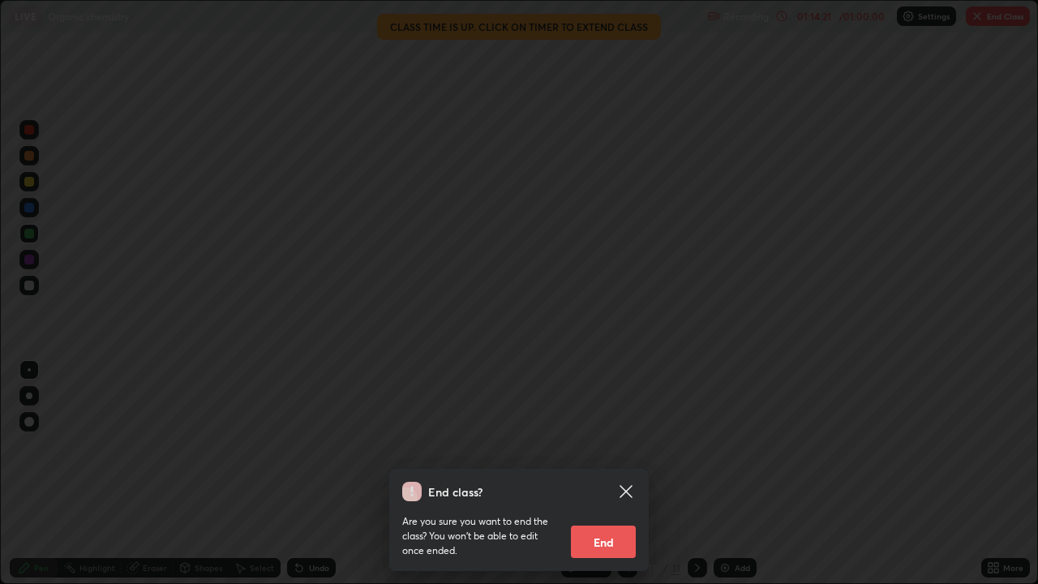
click at [617, 474] on button "End" at bounding box center [603, 541] width 65 height 32
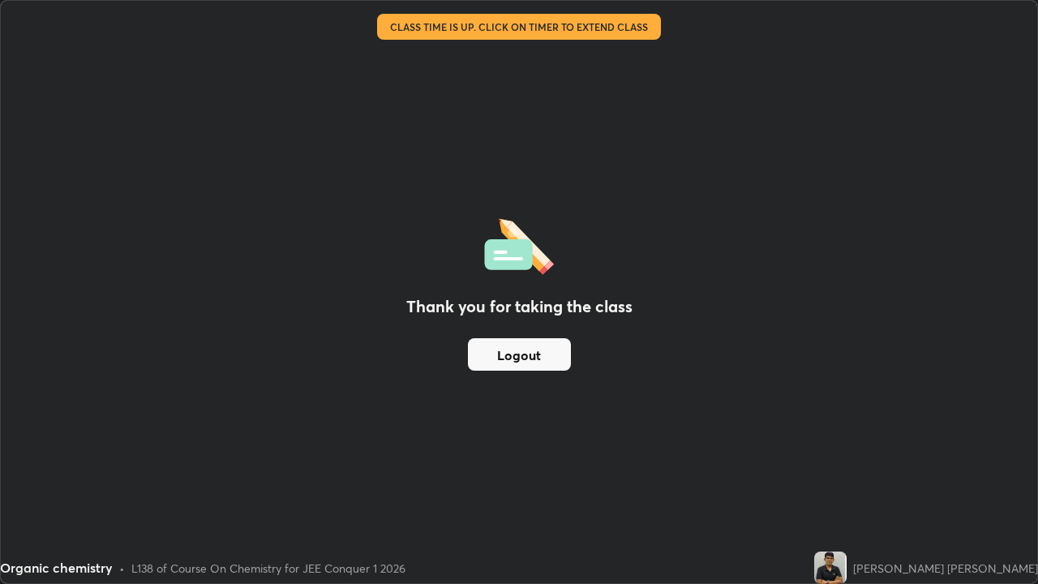
click at [619, 474] on div "Organic chemistry • L138 of Course On Chemistry for JEE Conquer 1 2026" at bounding box center [404, 567] width 808 height 32
click at [558, 357] on button "Logout" at bounding box center [519, 354] width 103 height 32
click at [557, 354] on button "Logout" at bounding box center [519, 354] width 103 height 32
